Goal: Navigation & Orientation: Go to known website

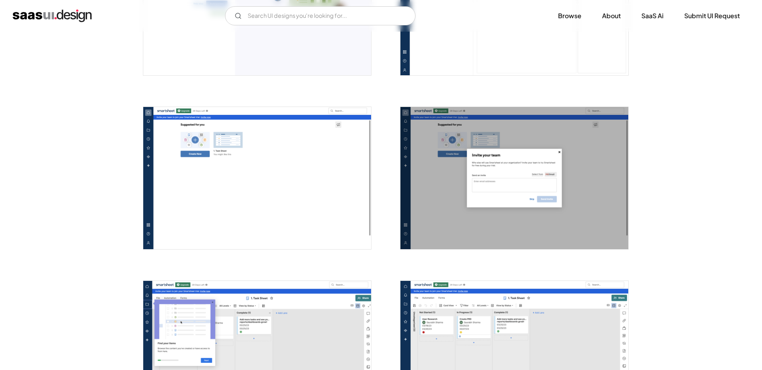
scroll to position [1094, 0]
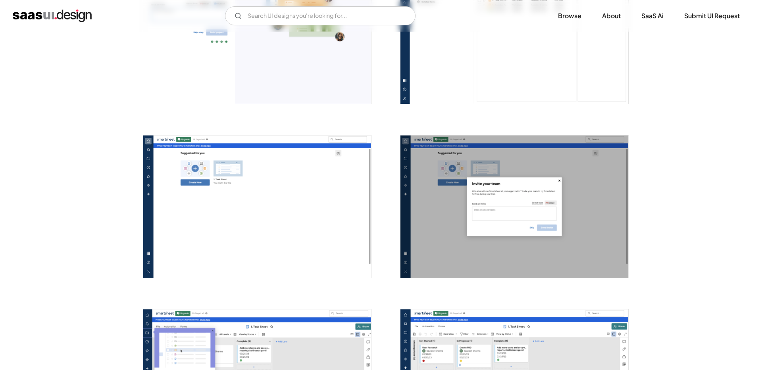
click at [62, 13] on img "home" at bounding box center [52, 16] width 79 height 13
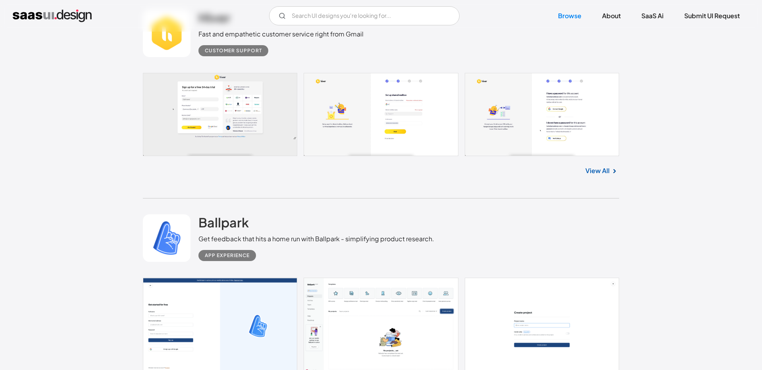
scroll to position [3287, 0]
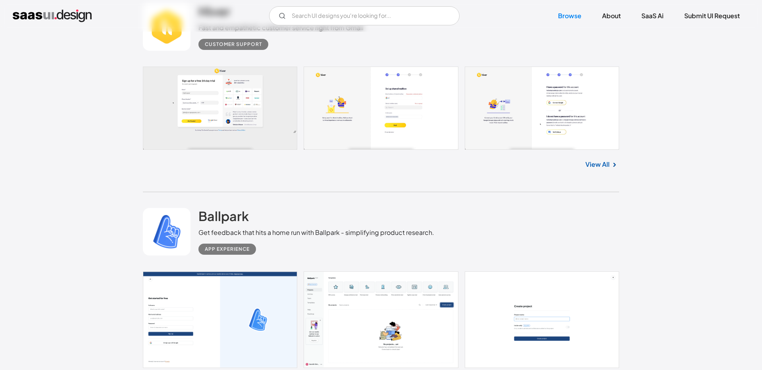
click at [219, 102] on link at bounding box center [381, 108] width 476 height 83
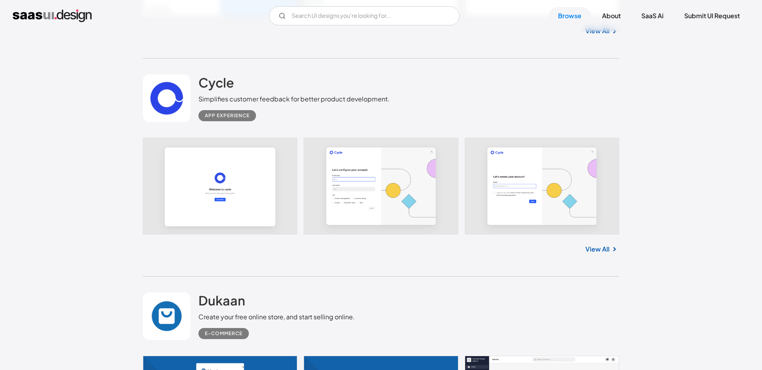
scroll to position [3640, 0]
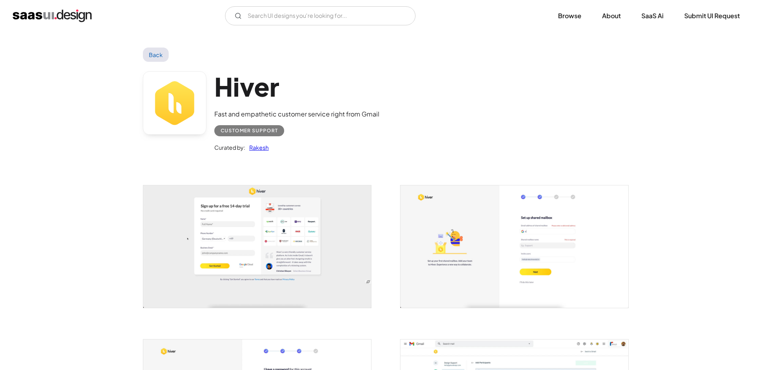
click at [156, 57] on link "Back" at bounding box center [156, 55] width 26 height 14
